Goal: Task Accomplishment & Management: Manage account settings

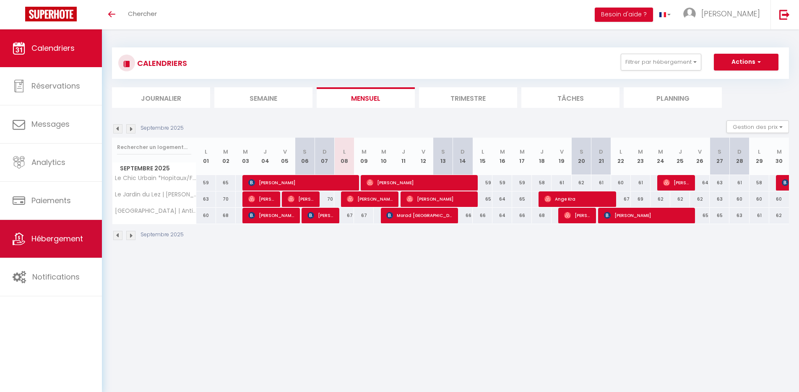
click at [61, 240] on span "Hébergement" at bounding box center [57, 238] width 52 height 10
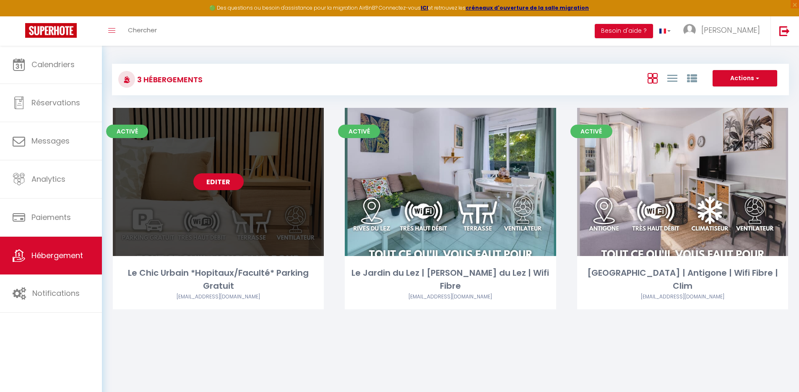
click at [217, 189] on link "Editer" at bounding box center [218, 181] width 50 height 17
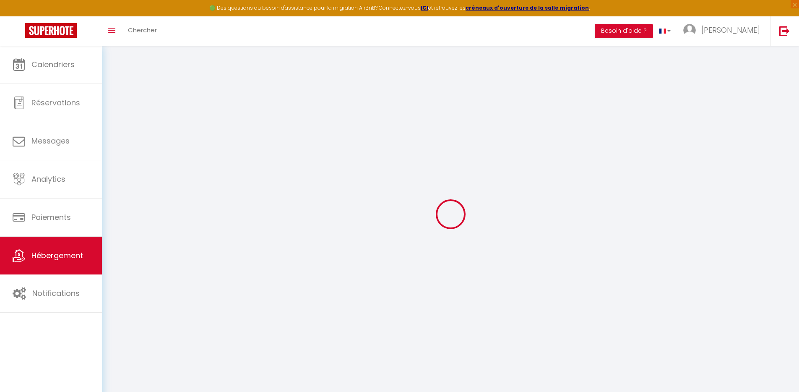
select select "+ 38 %"
select select "+ 70 %"
select select
checkbox input "false"
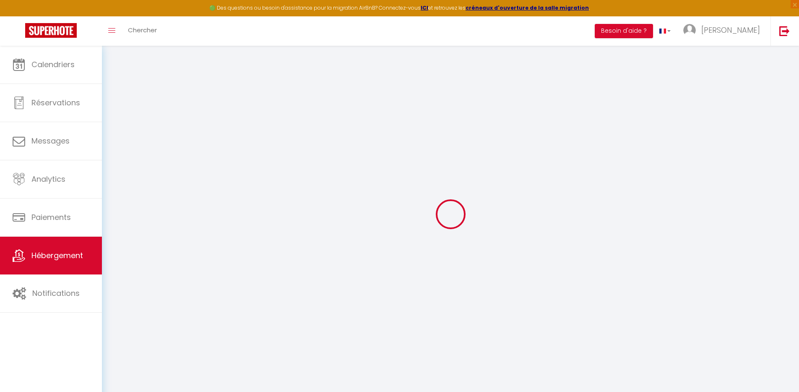
checkbox input "false"
select select "16:00"
select select
select select "11:00"
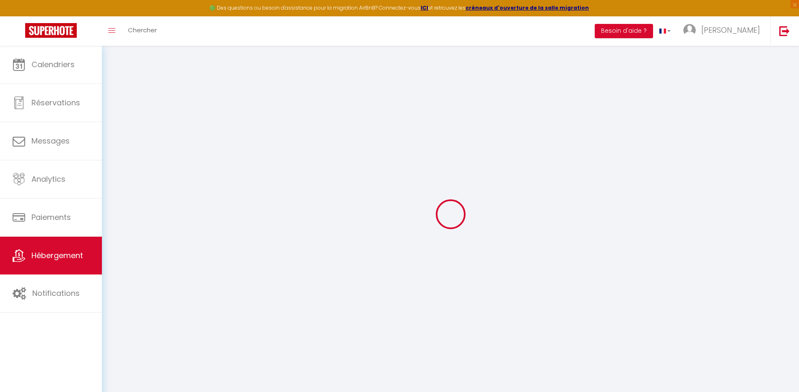
select select "30"
select select "120"
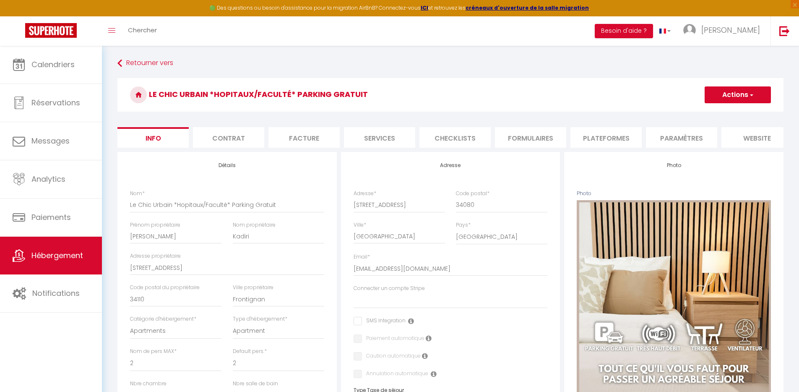
select select
checkbox input "false"
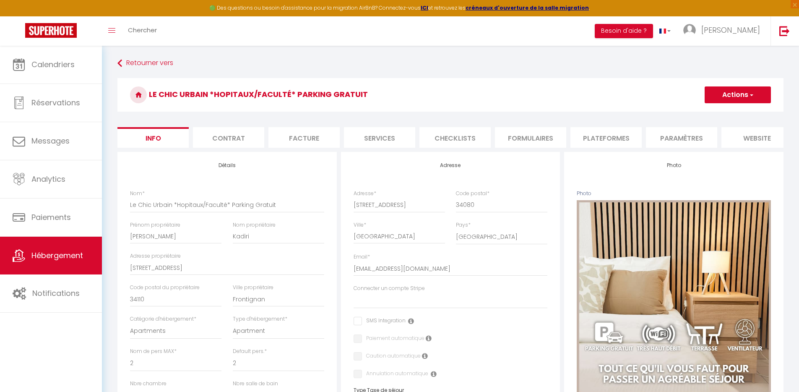
checkbox input "false"
select select "30"
select select "well_reviewed_guests"
select select "EUR"
select select "8697-1334297391051889035"
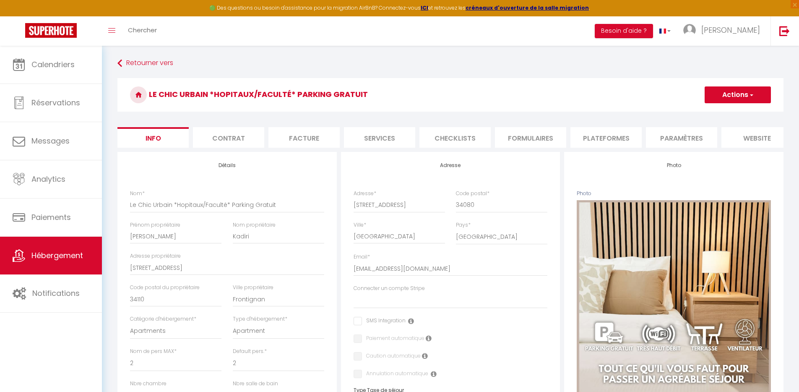
click at [592, 138] on li "Plateformes" at bounding box center [605, 137] width 71 height 21
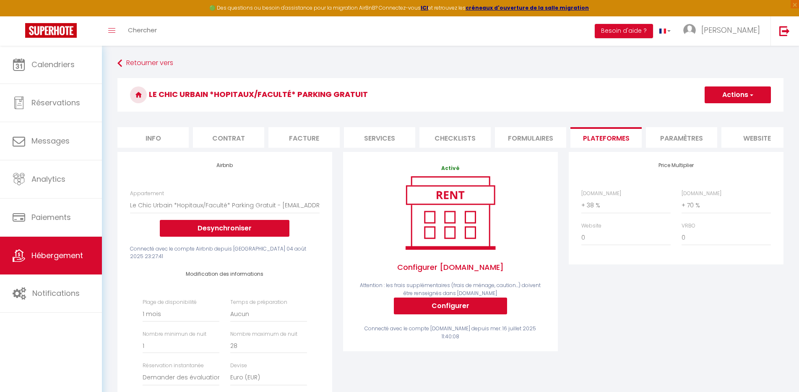
click at [376, 146] on li "Services" at bounding box center [379, 137] width 71 height 21
select select
checkbox input "false"
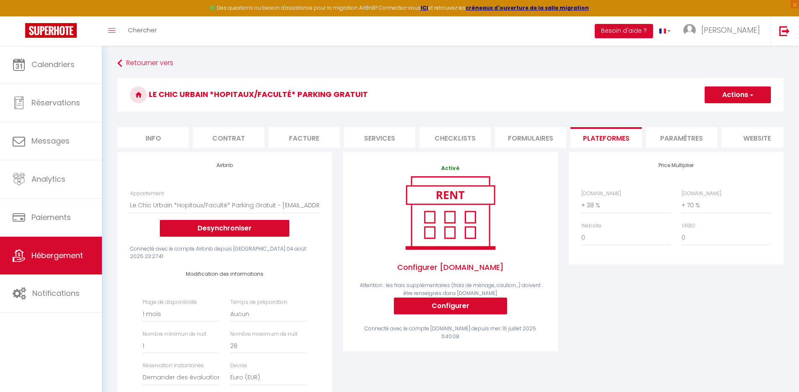
checkbox input "false"
select select
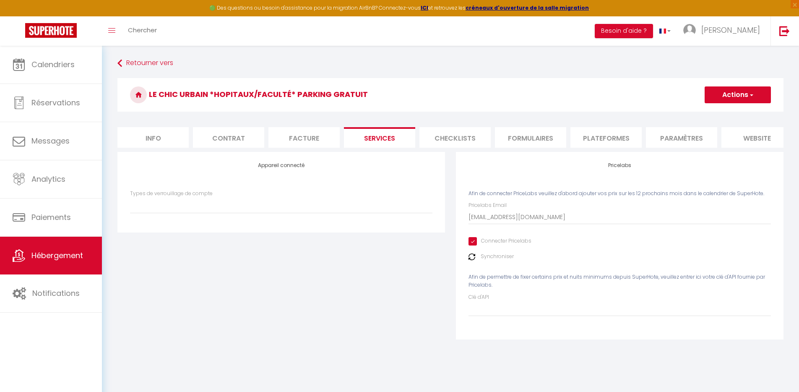
click at [316, 138] on li "Facture" at bounding box center [303, 137] width 71 height 21
select select
checkbox input "false"
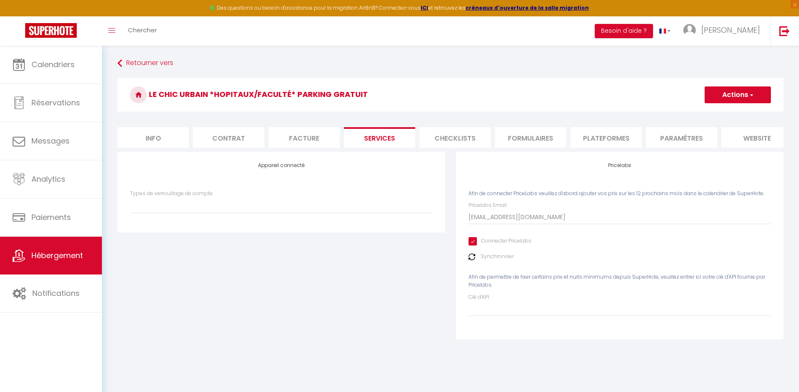
checkbox input "false"
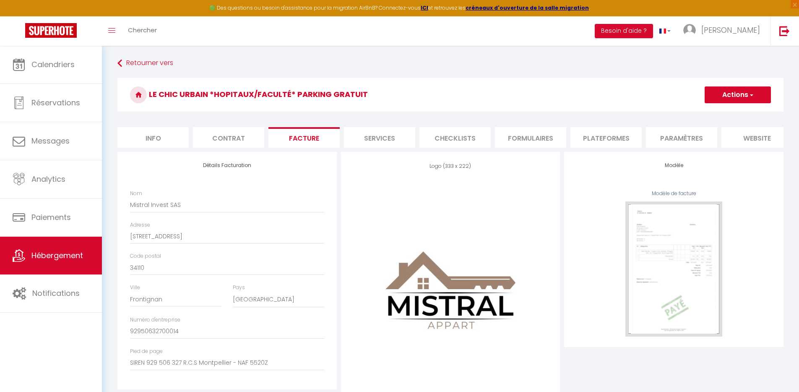
click at [221, 140] on li "Contrat" at bounding box center [228, 137] width 71 height 21
select select
checkbox input "false"
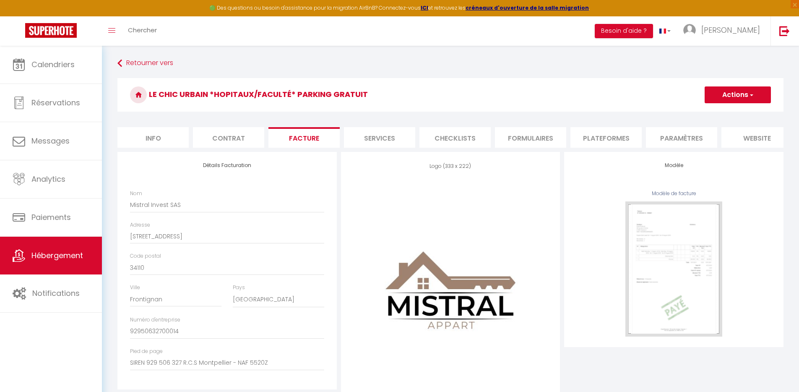
checkbox input "false"
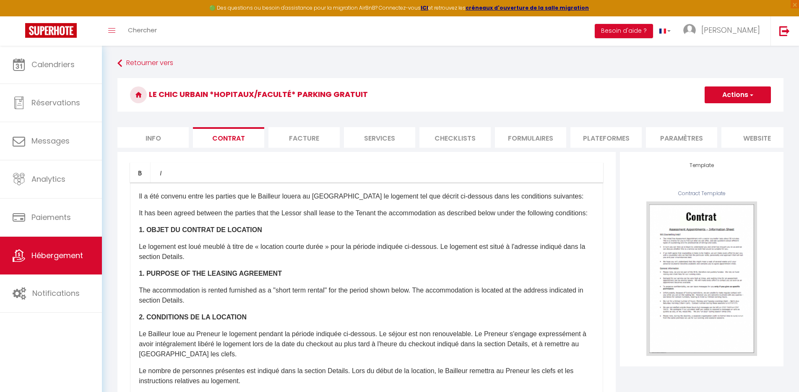
select select
checkbox input "false"
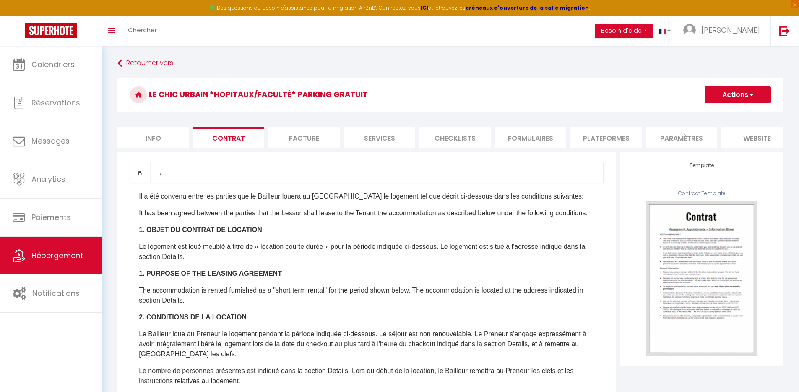
checkbox input "false"
select select
checkbox input "false"
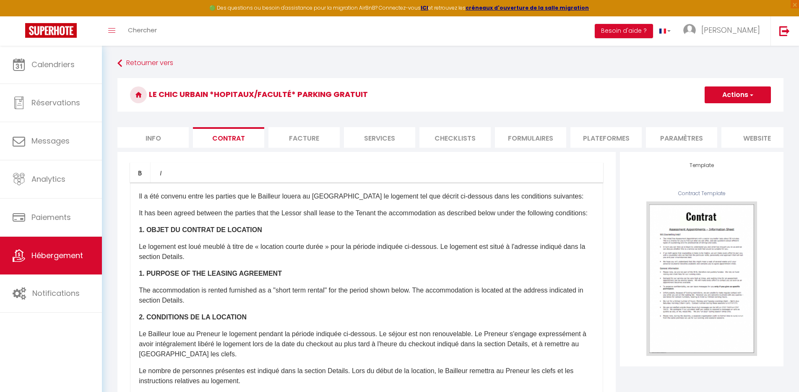
checkbox input "false"
click at [157, 137] on li "Info" at bounding box center [152, 137] width 71 height 21
select select
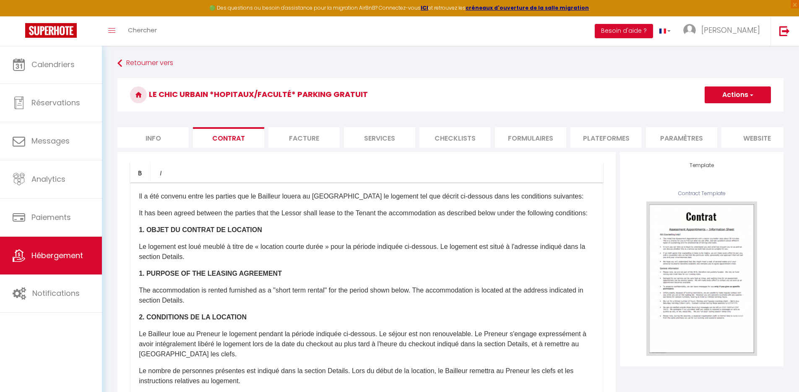
checkbox input "false"
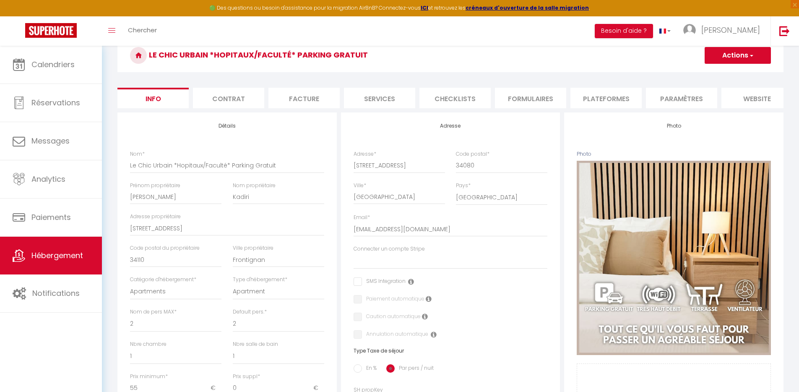
select select
checkbox input "false"
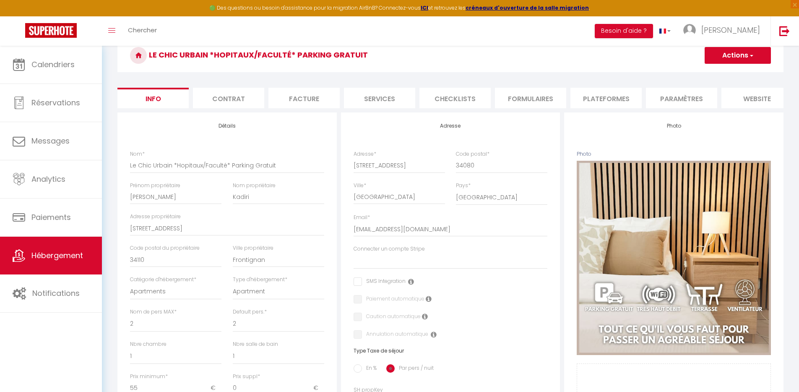
checkbox input "false"
select select
checkbox input "false"
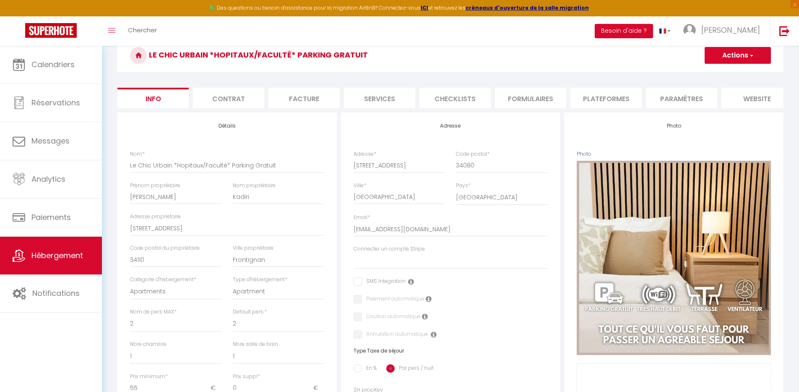
checkbox input "false"
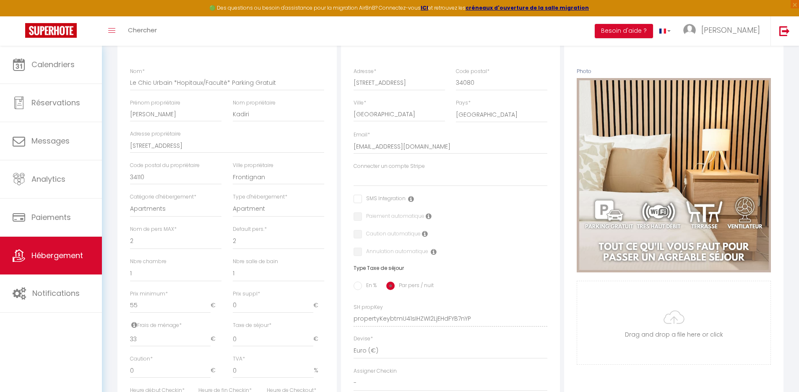
scroll to position [122, 0]
click at [412, 203] on icon at bounding box center [411, 199] width 6 height 7
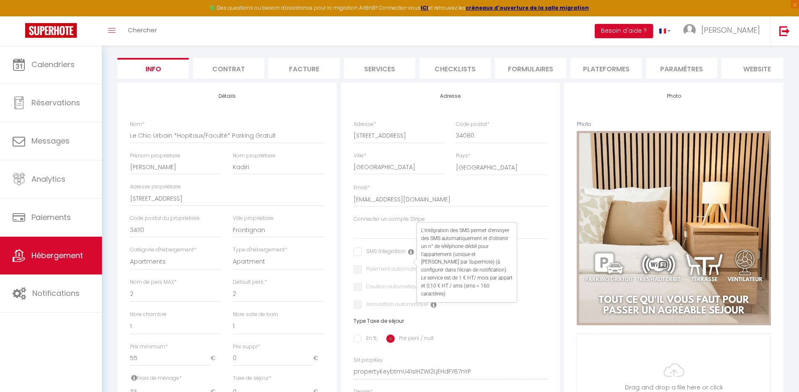
scroll to position [38, 0]
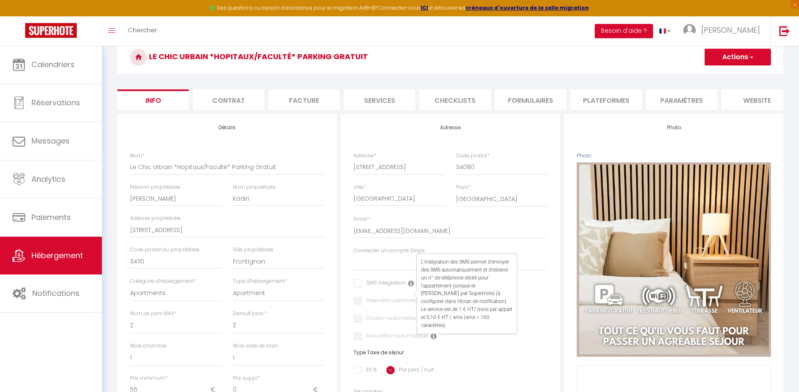
click at [336, 127] on div "Détails Nom * [PERSON_NAME] *Hopitaux/Faculté* Parking [PERSON_NAME] propriétai…" at bounding box center [227, 397] width 224 height 566
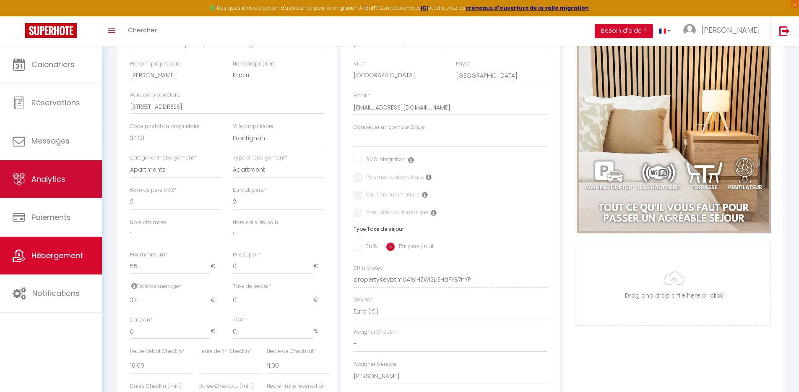
scroll to position [102, 0]
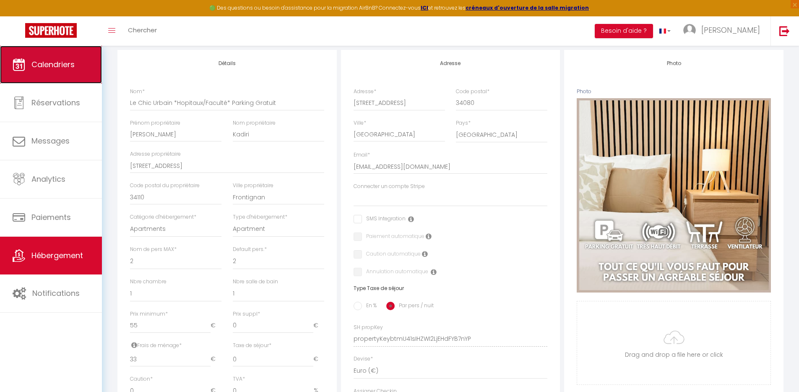
click at [74, 72] on link "Calendriers" at bounding box center [51, 65] width 102 height 38
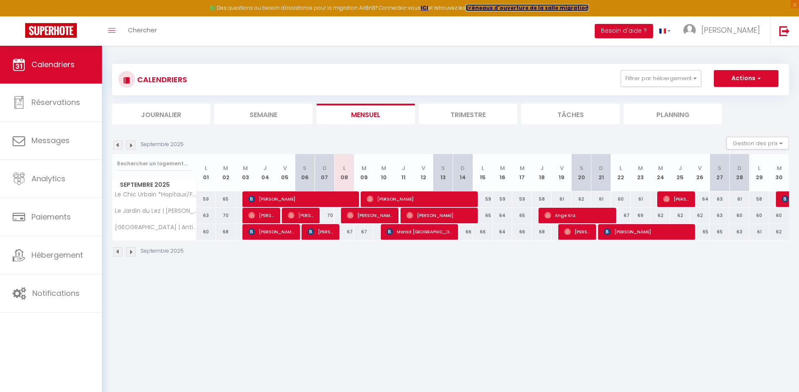
click at [491, 6] on strong "créneaux d'ouverture de la salle migration" at bounding box center [527, 7] width 123 height 7
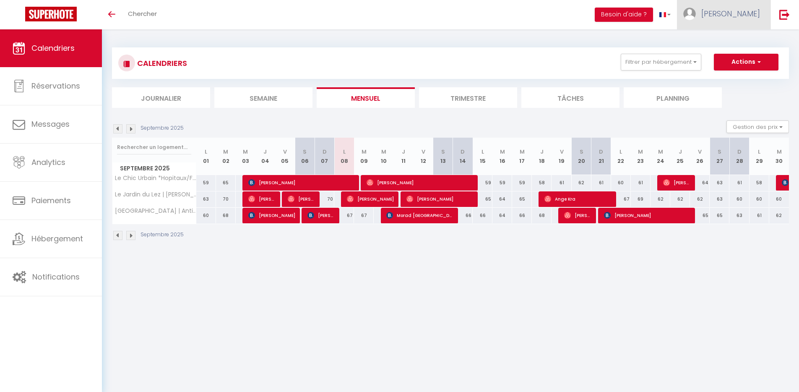
click at [737, 20] on link "[PERSON_NAME]" at bounding box center [724, 14] width 94 height 29
click at [732, 40] on link "Paramètres" at bounding box center [737, 42] width 62 height 14
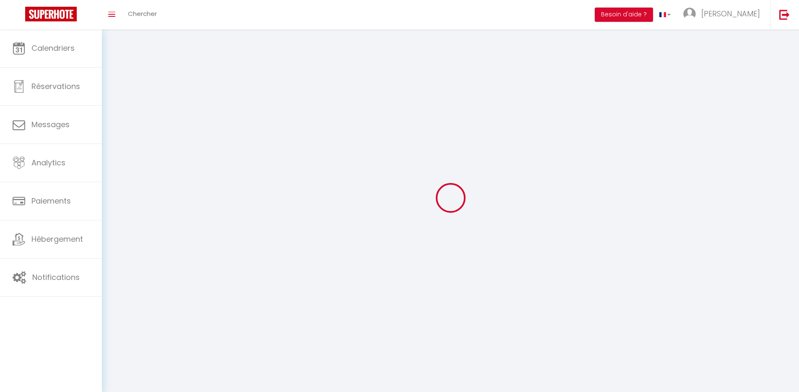
type input "[PERSON_NAME]"
type input "Kadiri"
type input "+33768000465"
type input "[STREET_ADDRESS]"
type input "34110"
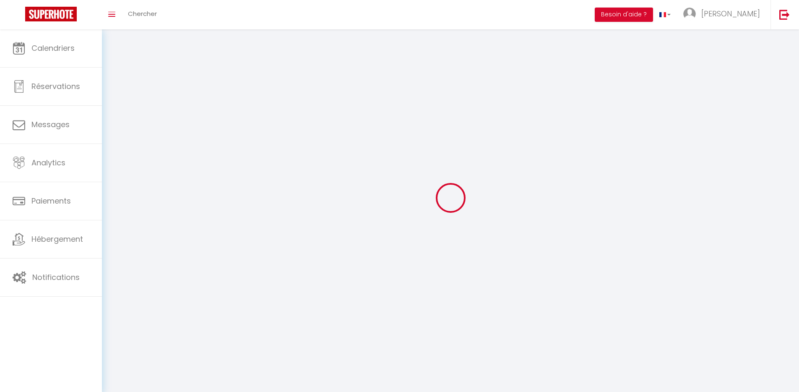
type input "Frontignan"
type input "EUbQBwYOZK8MBDXuyjvITKnym"
type input "78yldOzF5Mc54o4zszlSgvMgn"
type input "https://app.superhote.com/#/get-available-rentals/78yldOzF5Mc54o4zszlSgvMgn"
type input "EUbQBwYOZK8MBDXuyjvITKnym"
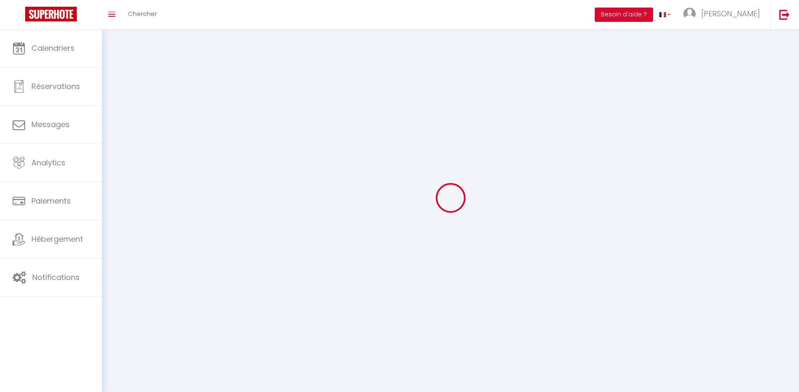
type input "78yldOzF5Mc54o4zszlSgvMgn"
type input "https://app.superhote.com/#/get-available-rentals/78yldOzF5Mc54o4zszlSgvMgn"
select select "28"
select select "fr"
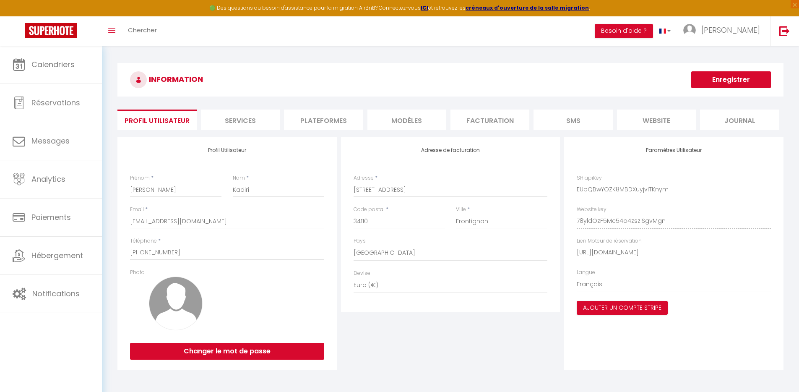
click at [463, 117] on li "Facturation" at bounding box center [490, 119] width 79 height 21
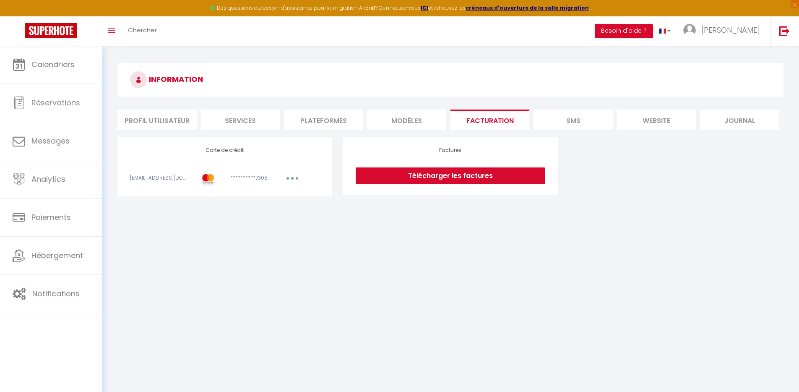
click at [293, 181] on button "button" at bounding box center [292, 179] width 23 height 10
click at [276, 199] on link "Modifier" at bounding box center [280, 196] width 41 height 13
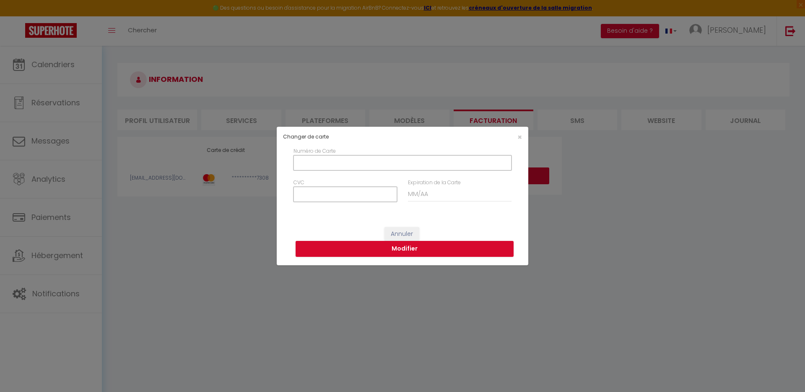
click at [342, 161] on input "Numéro de Carte" at bounding box center [403, 162] width 218 height 15
type input "5"
type input "5438650194997113"
click at [334, 188] on input "CVC" at bounding box center [346, 194] width 104 height 15
type input "0"
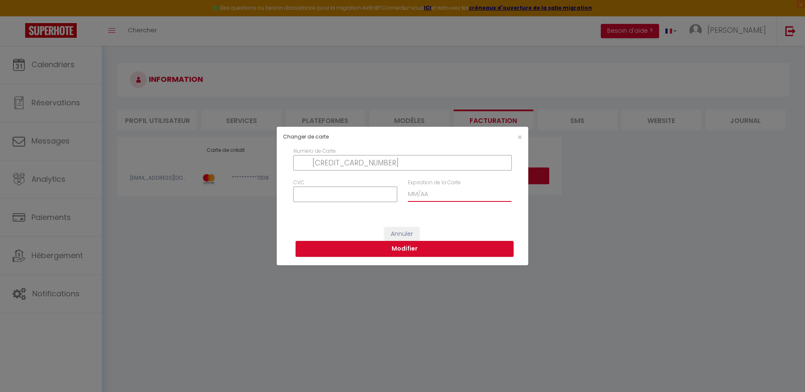
click at [440, 189] on input "Expiration de la Carte" at bounding box center [460, 194] width 104 height 15
type input "08 / 29"
click at [378, 196] on input "CVC" at bounding box center [346, 194] width 104 height 15
type input "802"
click at [422, 248] on button "Modifier" at bounding box center [405, 249] width 218 height 16
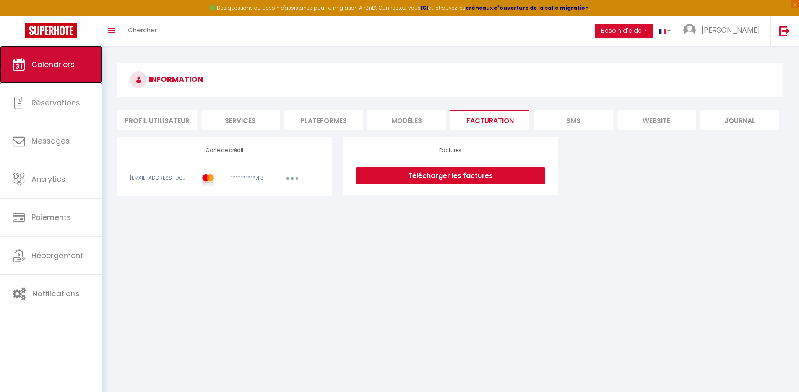
click at [76, 65] on link "Calendriers" at bounding box center [51, 65] width 102 height 38
